Goal: Communication & Community: Connect with others

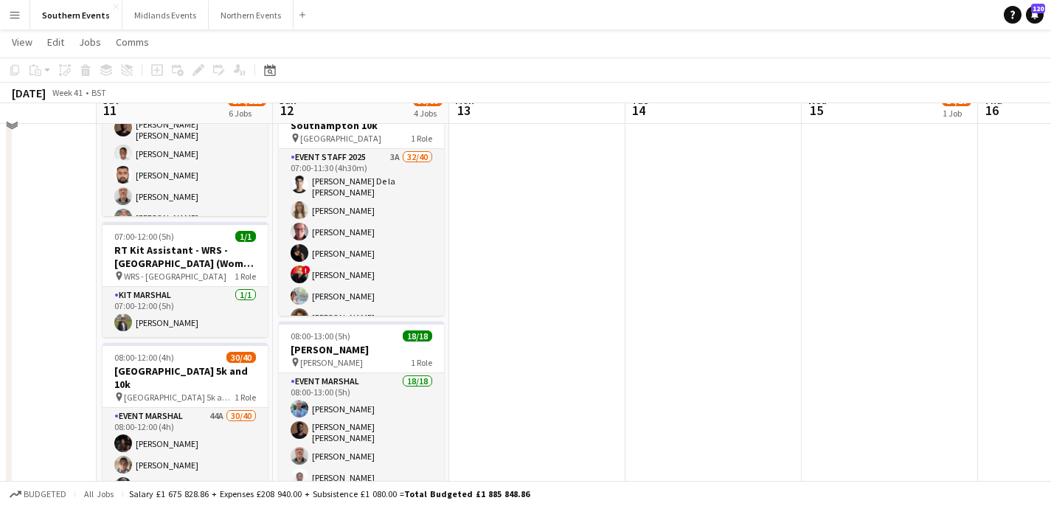
scroll to position [383, 0]
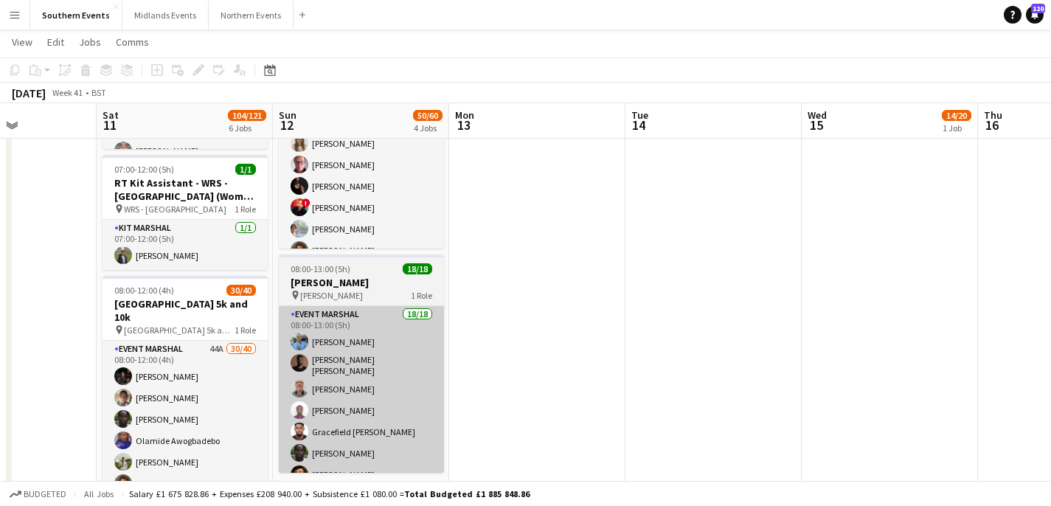
click at [361, 384] on app-card-role "Event Marshal 18/18 08:00-13:00 (5h) [PERSON_NAME] [PERSON_NAME] [PERSON_NAME] …" at bounding box center [361, 515] width 165 height 418
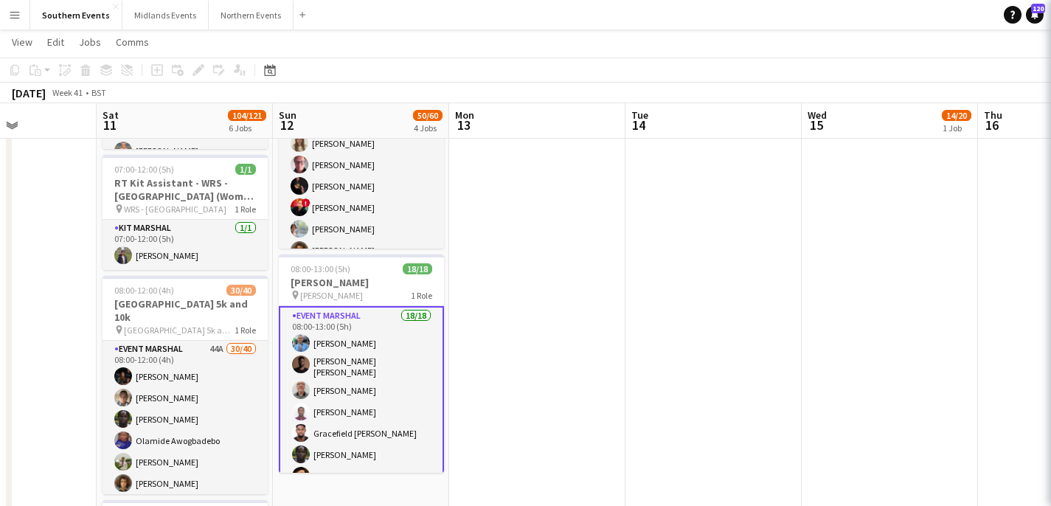
scroll to position [0, 433]
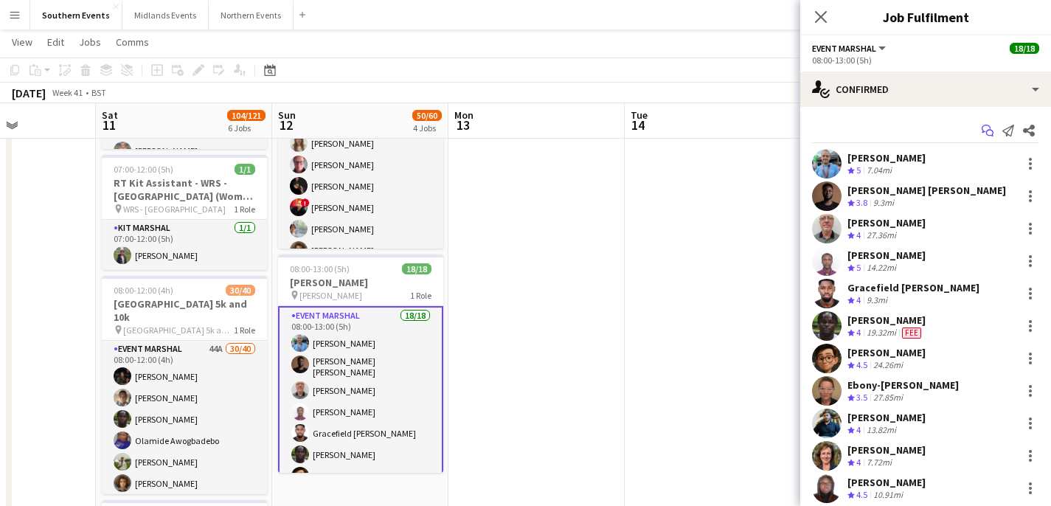
click at [981, 134] on icon "Start chat" at bounding box center [987, 131] width 12 height 12
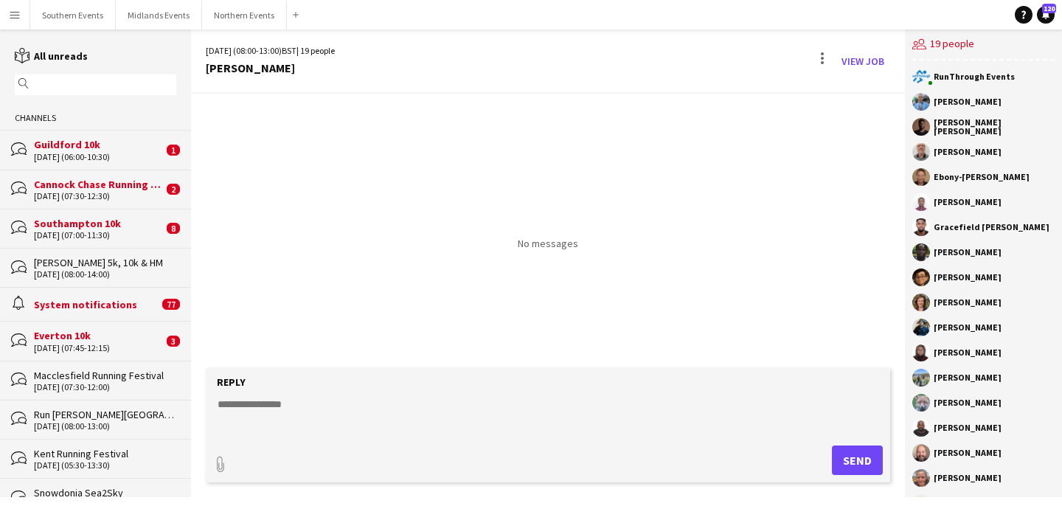
click at [547, 245] on p "No messages" at bounding box center [548, 243] width 60 height 13
drag, startPoint x: 521, startPoint y: 245, endPoint x: 597, endPoint y: 245, distance: 76.7
click at [598, 245] on div "No messages" at bounding box center [548, 172] width 714 height 156
click at [597, 245] on div "No messages" at bounding box center [548, 172] width 714 height 156
click at [67, 15] on button "Southern Events Close" at bounding box center [73, 15] width 86 height 29
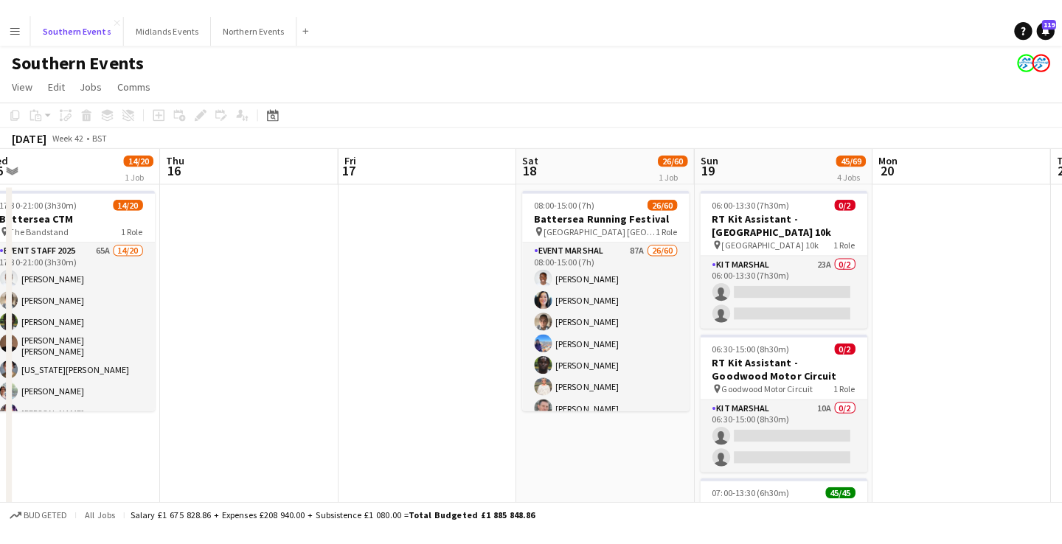
scroll to position [0, 493]
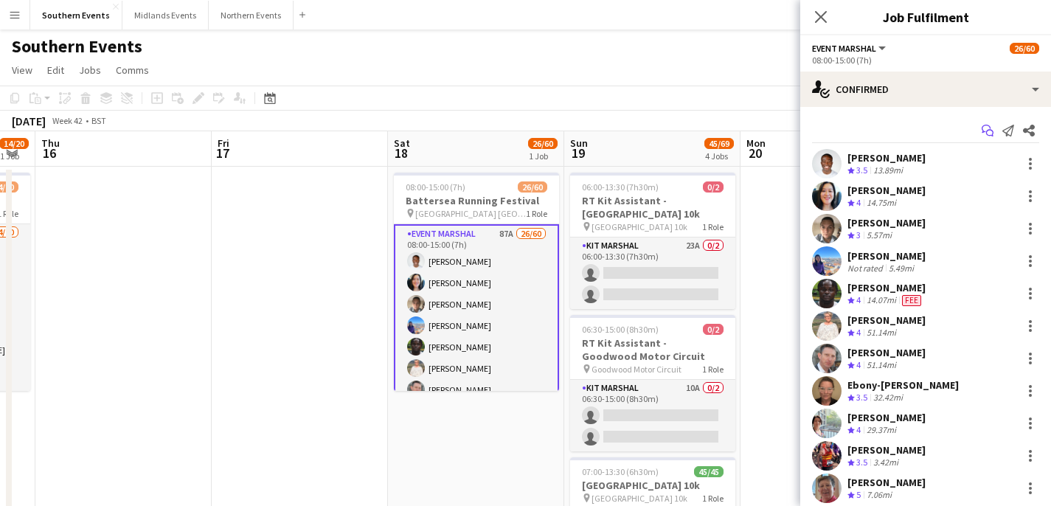
click at [981, 134] on icon "Start chat" at bounding box center [987, 131] width 12 height 12
click at [981, 132] on icon "Start chat" at bounding box center [987, 131] width 12 height 12
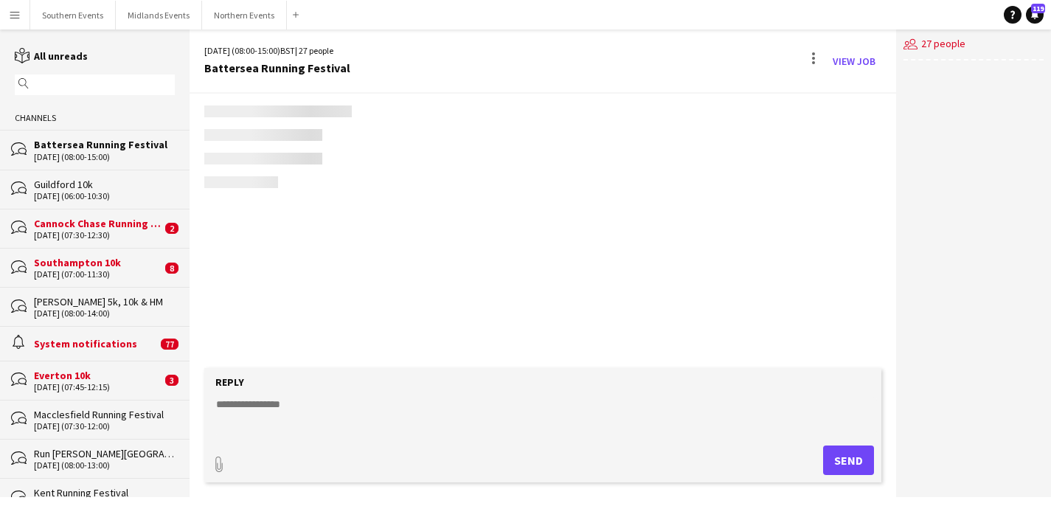
click at [978, 131] on div "users2 27 people" at bounding box center [973, 262] width 155 height 467
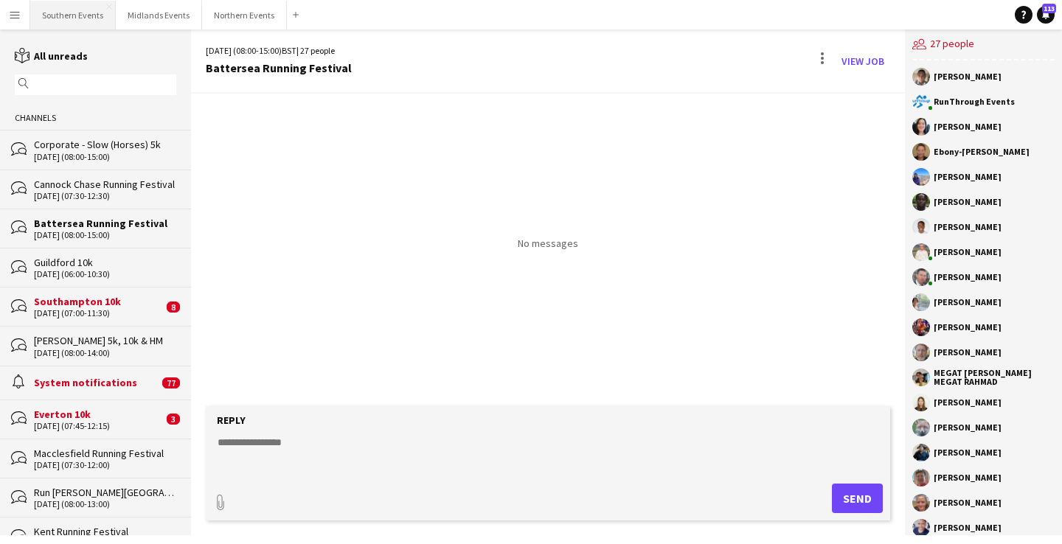
click at [70, 18] on button "Southern Events Close" at bounding box center [73, 15] width 86 height 29
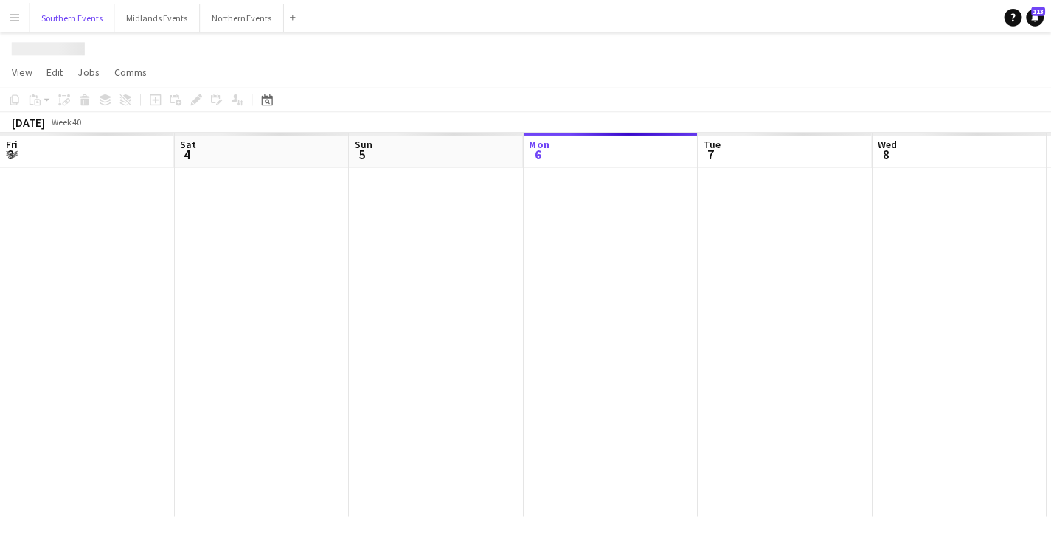
scroll to position [0, 352]
